Goal: Task Accomplishment & Management: Use online tool/utility

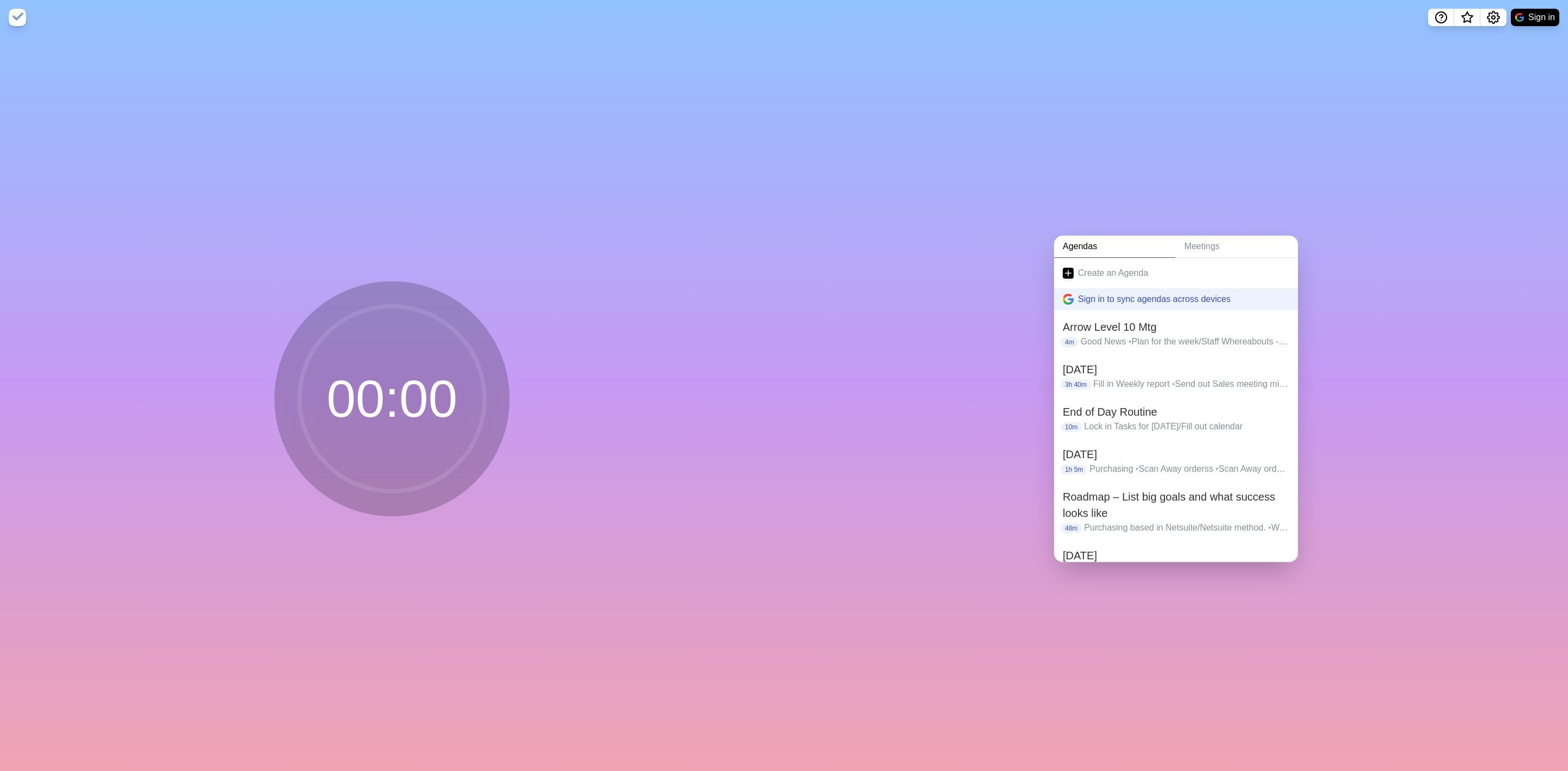
click at [782, 238] on link "Agendas" at bounding box center [1115, 246] width 122 height 22
click at [782, 411] on h2 "End of Day Routine" at bounding box center [1176, 411] width 227 height 16
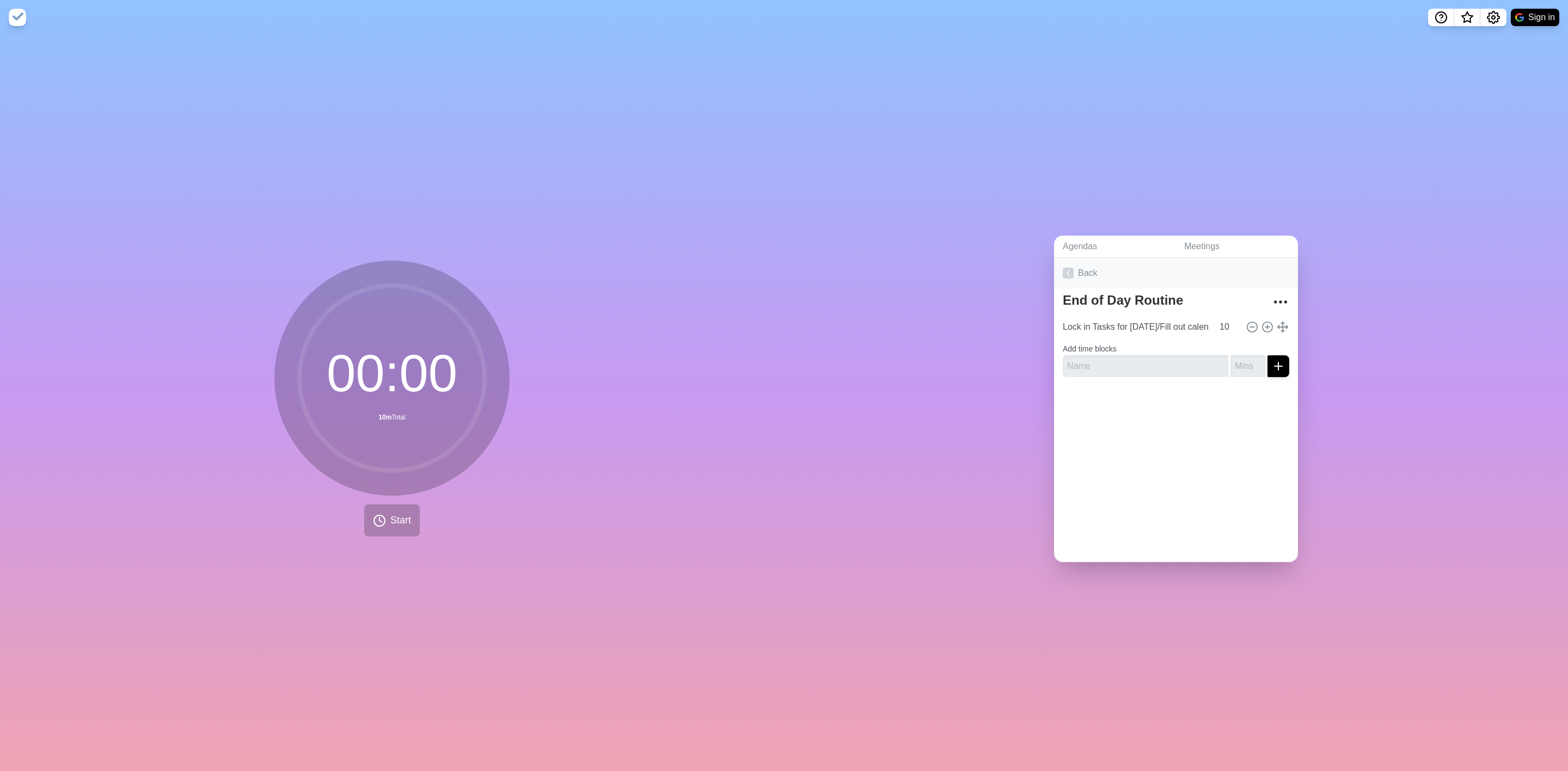
click at [782, 269] on icon at bounding box center [1068, 273] width 11 height 11
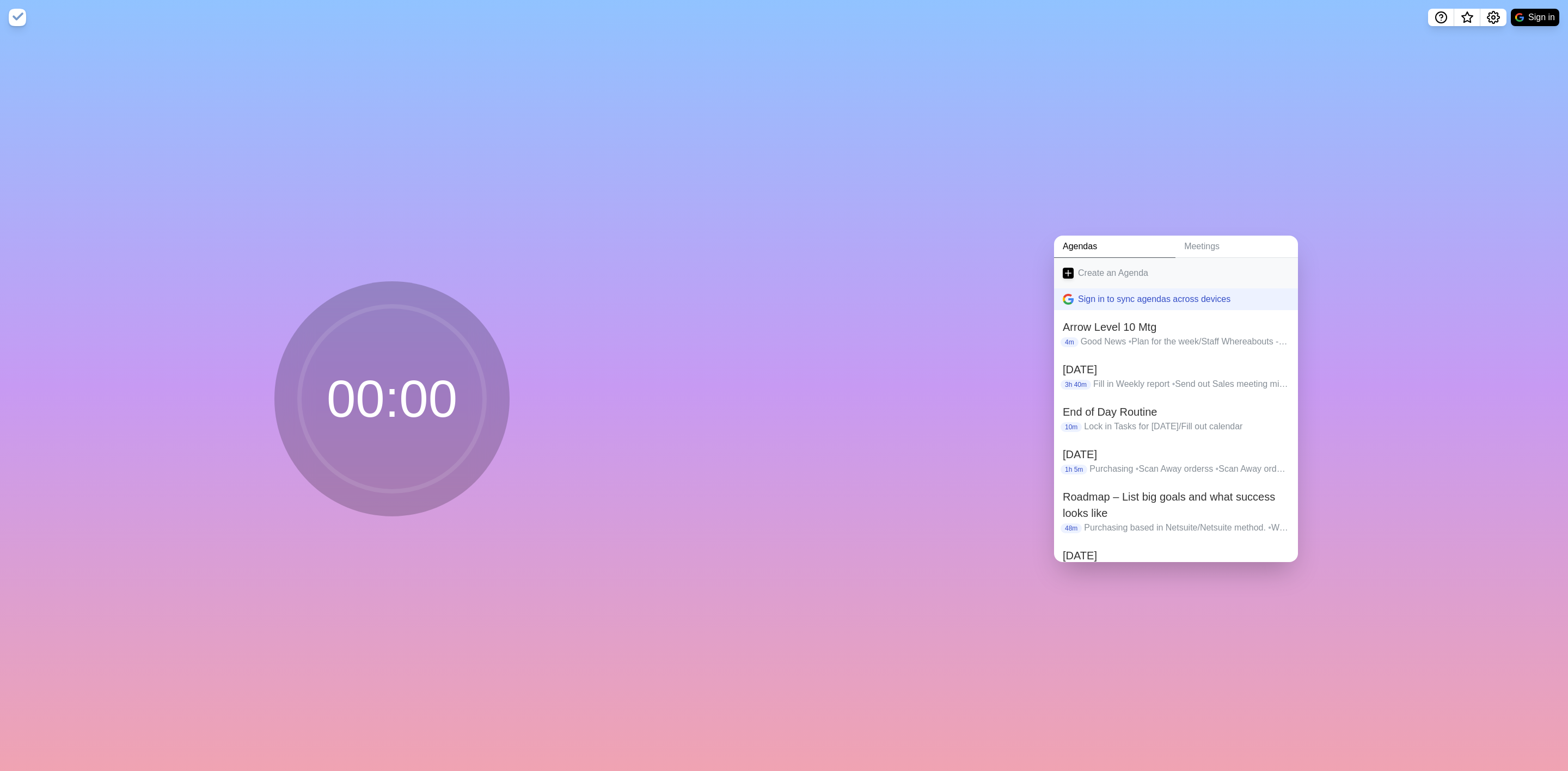
click at [782, 266] on link "Create an Agenda" at bounding box center [1176, 273] width 244 height 30
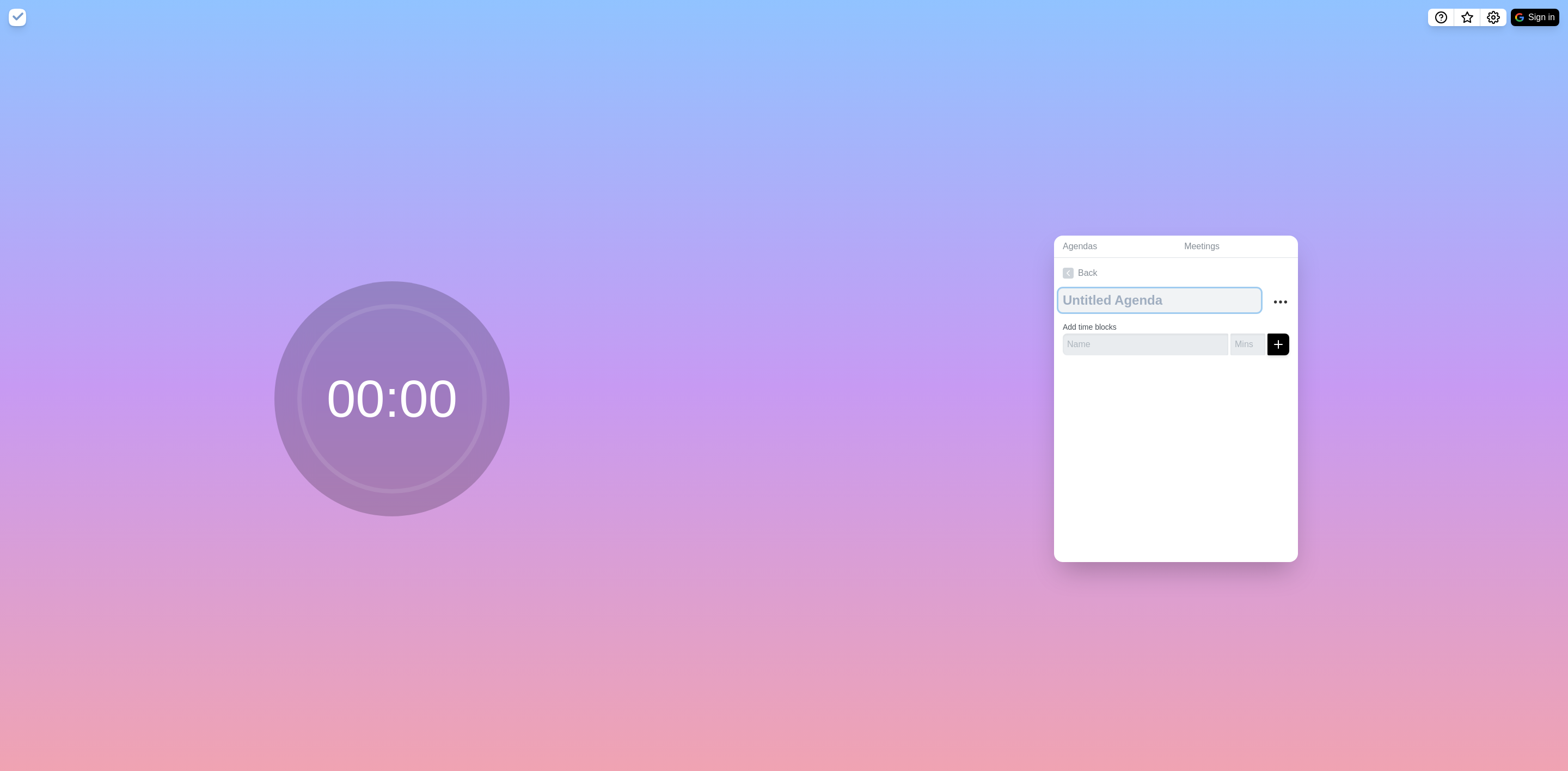
click at [782, 300] on textarea at bounding box center [1159, 300] width 202 height 24
type textarea "[DATE] Morning"
type input "Fill weekly report"
type input "12"
click at [782, 340] on icon "submit" at bounding box center [1278, 344] width 13 height 13
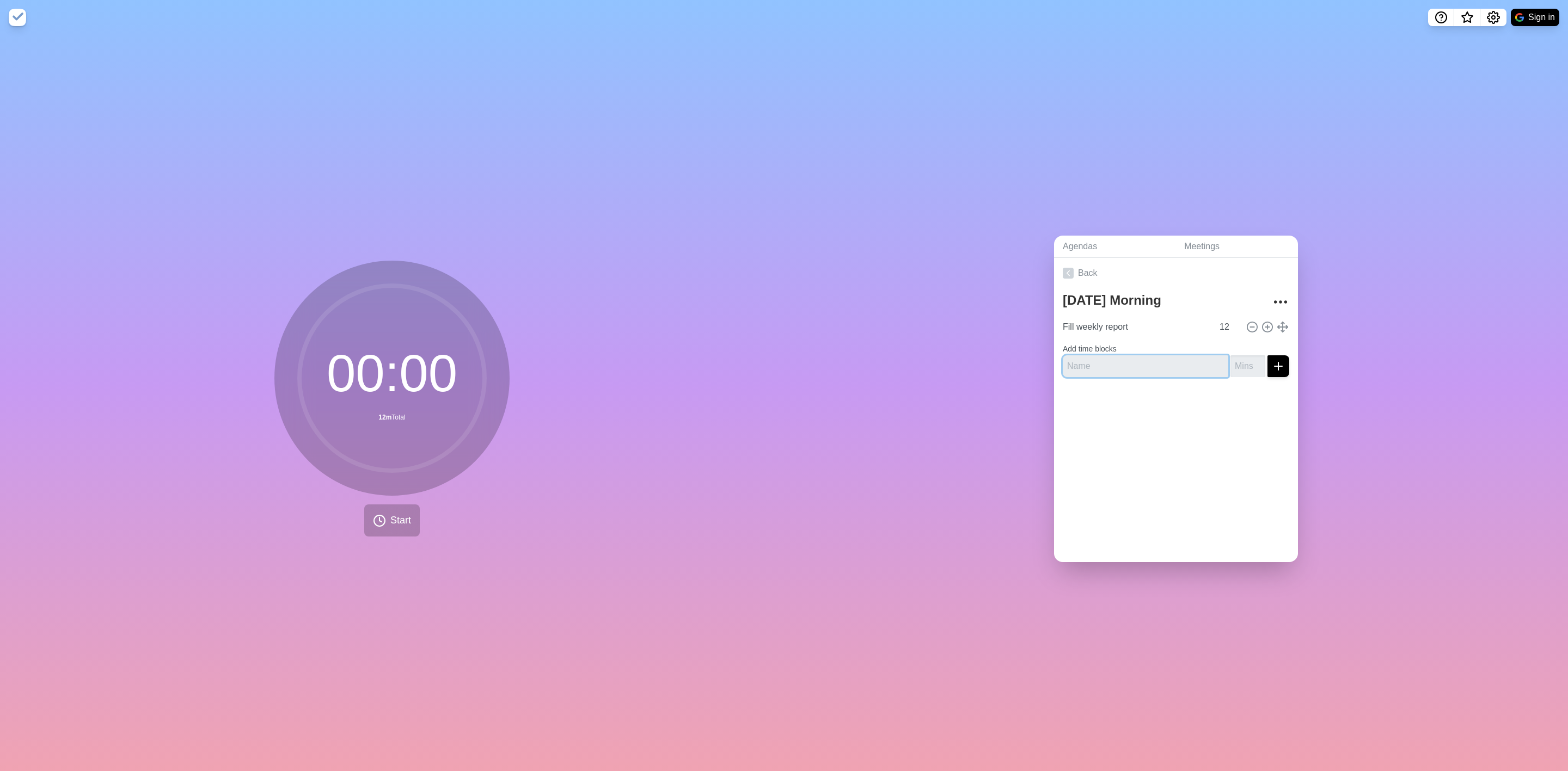
click at [782, 366] on input "text" at bounding box center [1146, 366] width 166 height 22
type input "Creat"
